Goal: Task Accomplishment & Management: Complete application form

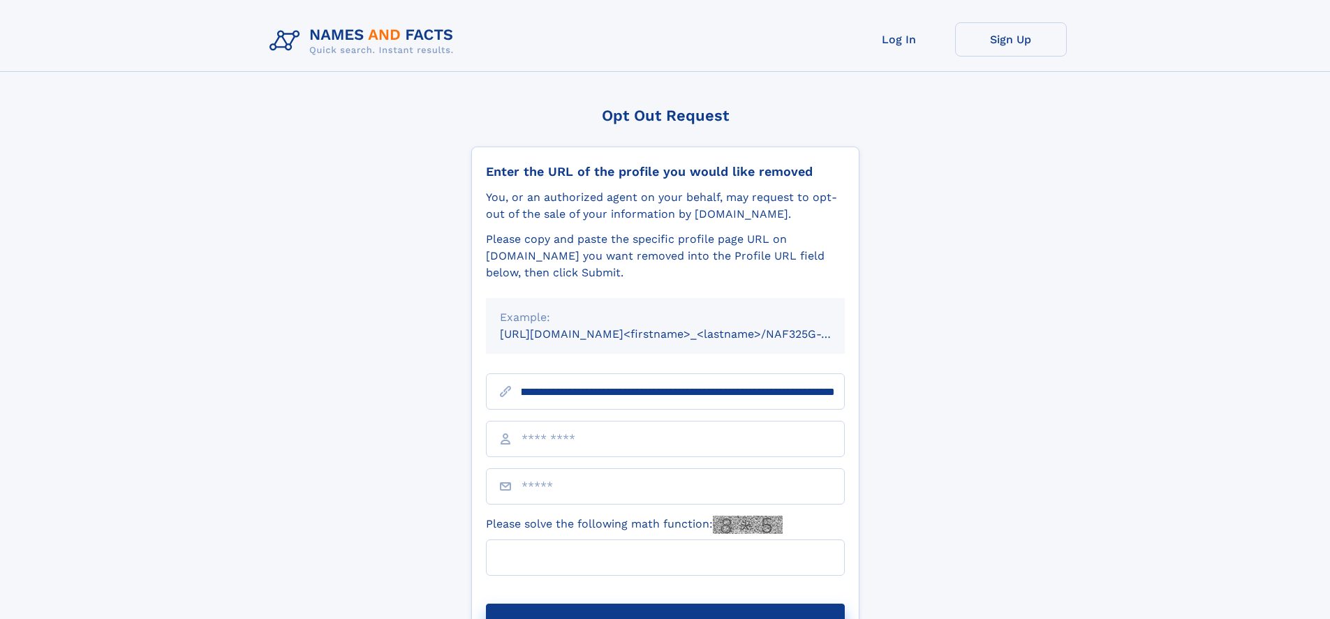
scroll to position [0, 148]
type input "**********"
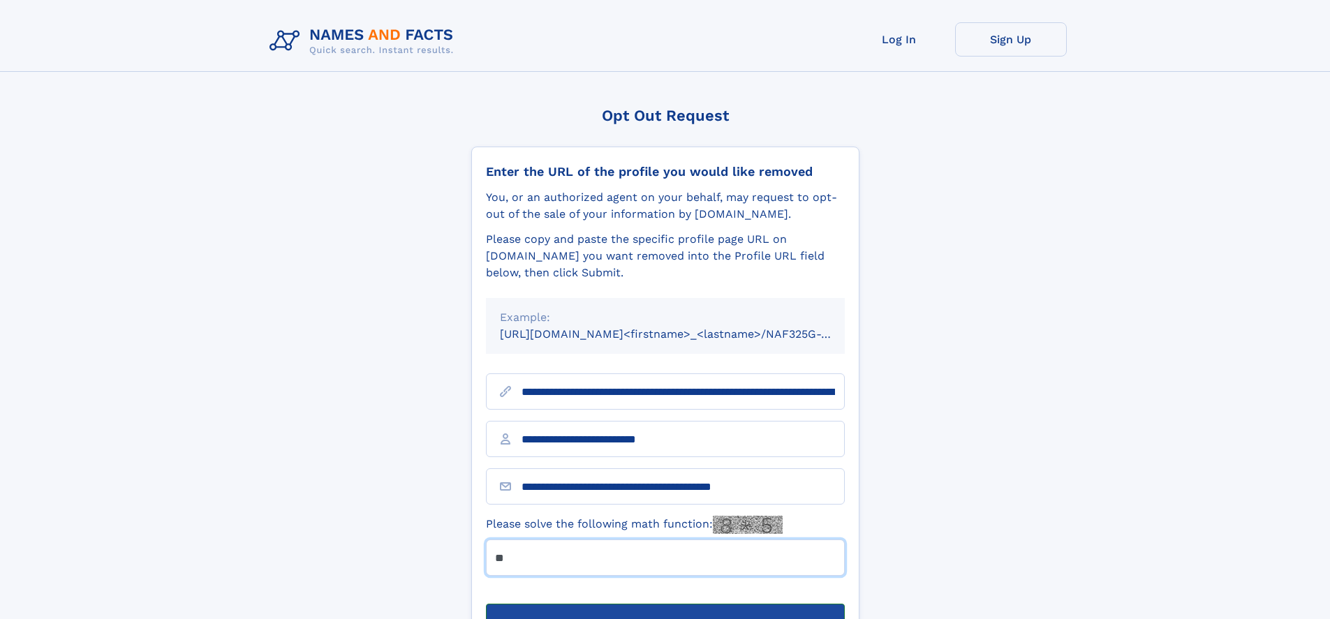
type input "**"
click at [665, 604] on button "Submit Opt Out Request" at bounding box center [665, 626] width 359 height 45
